Goal: Find specific page/section: Find specific page/section

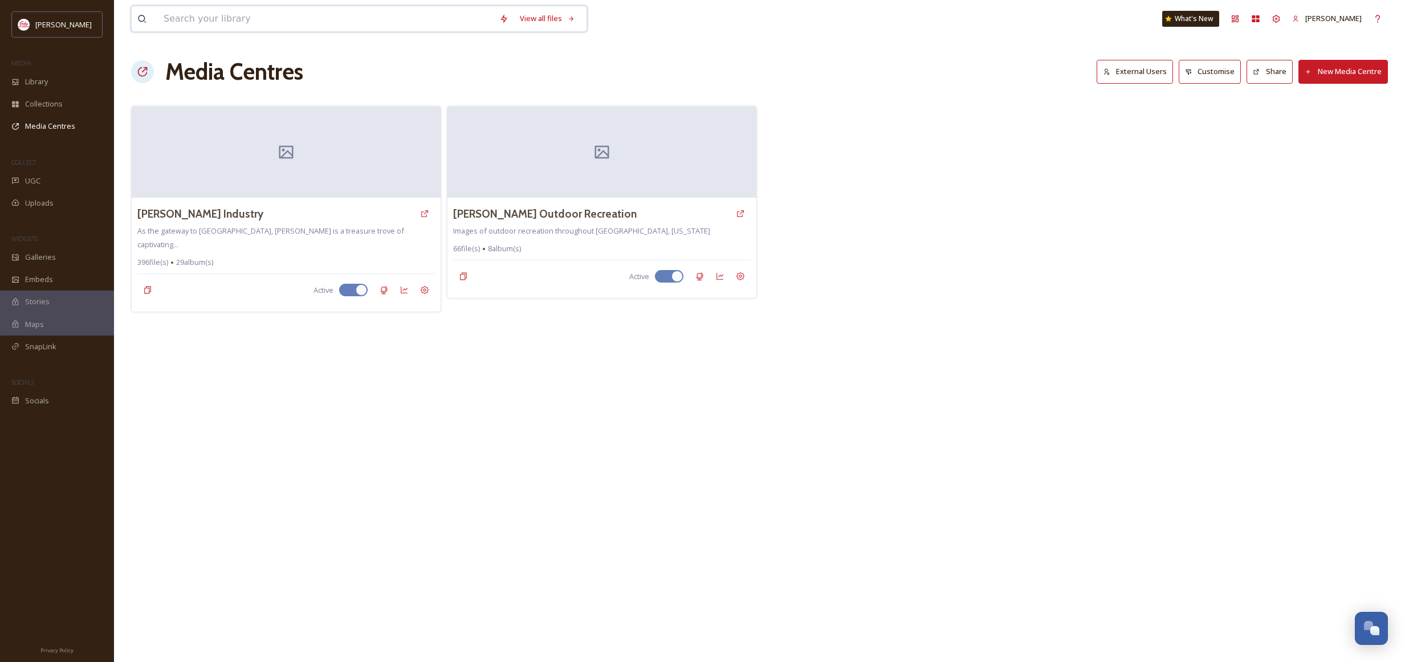
click at [243, 15] on input at bounding box center [326, 18] width 336 height 25
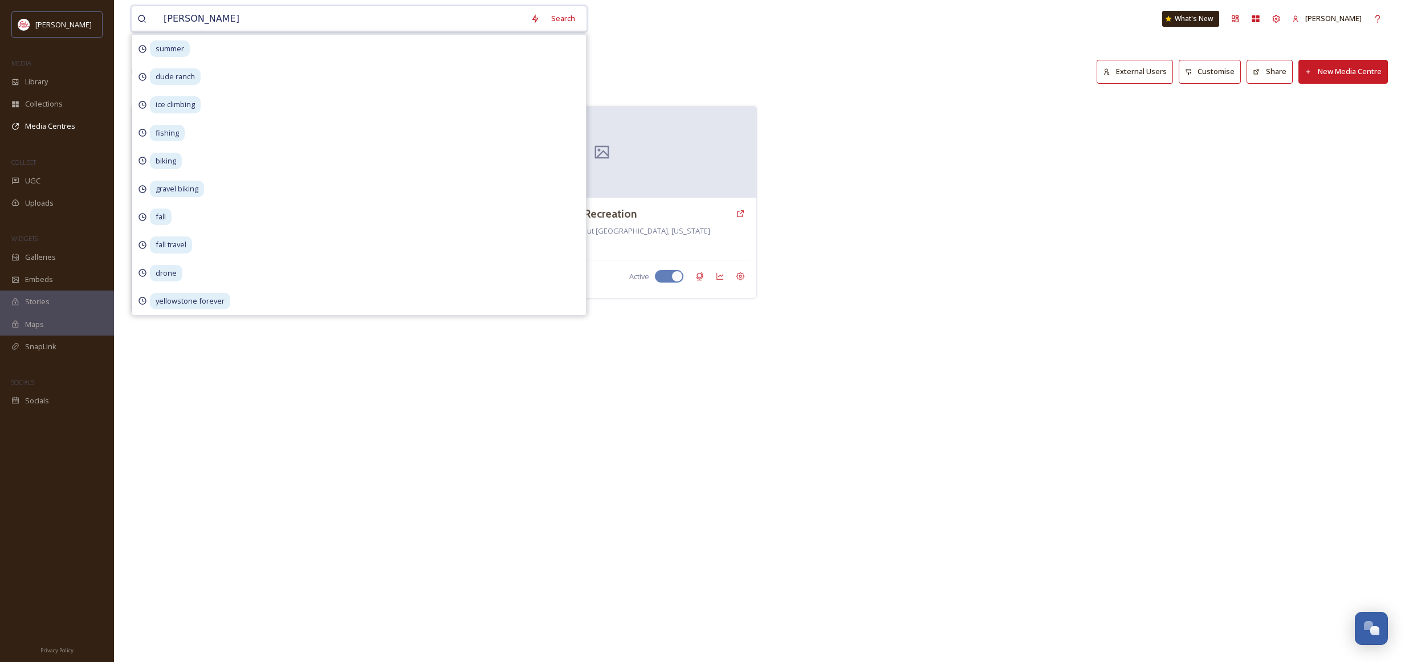
type input "hayden valley"
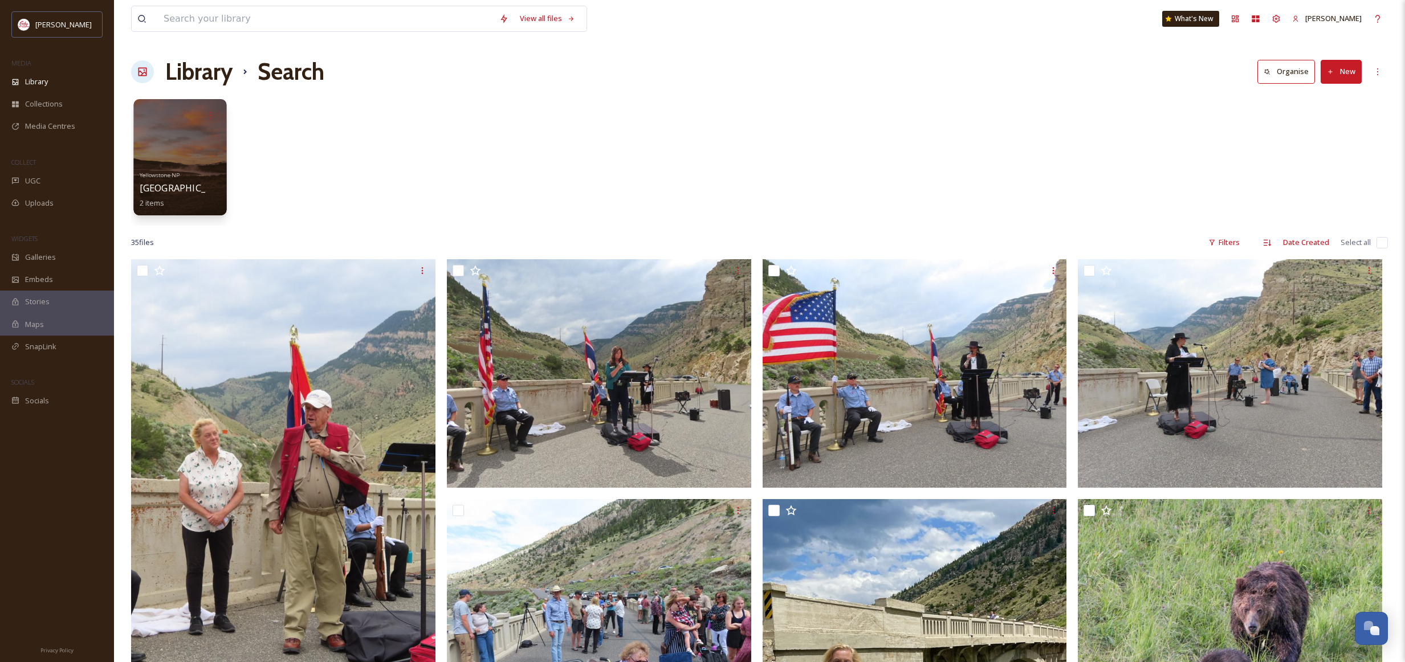
click at [198, 137] on div at bounding box center [179, 157] width 93 height 116
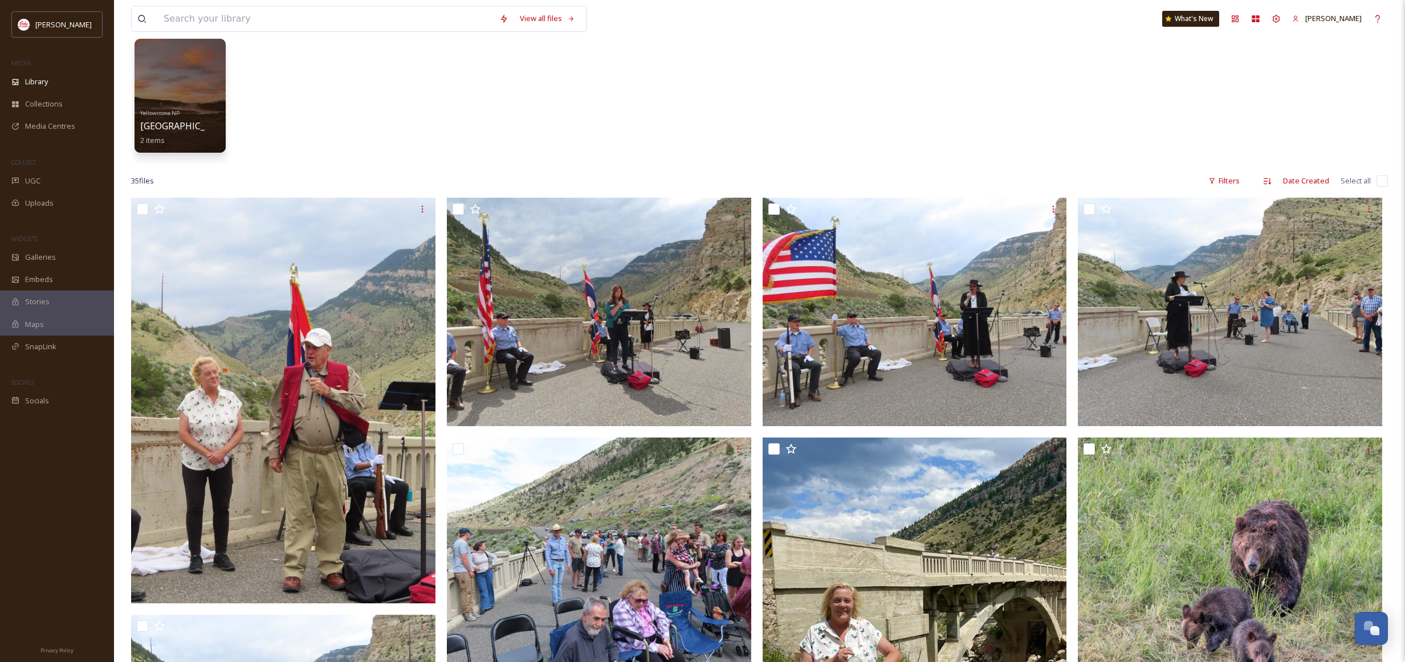
scroll to position [62, 0]
